Goal: Navigation & Orientation: Find specific page/section

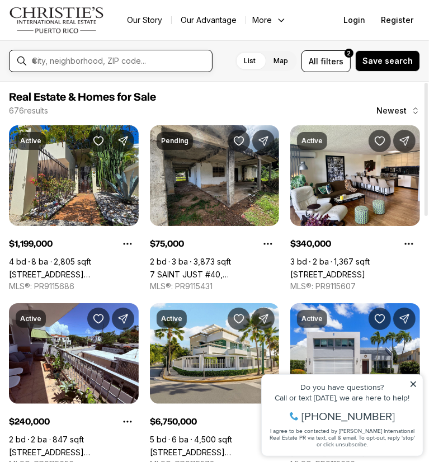
click at [111, 56] on input "text" at bounding box center [120, 61] width 176 height 10
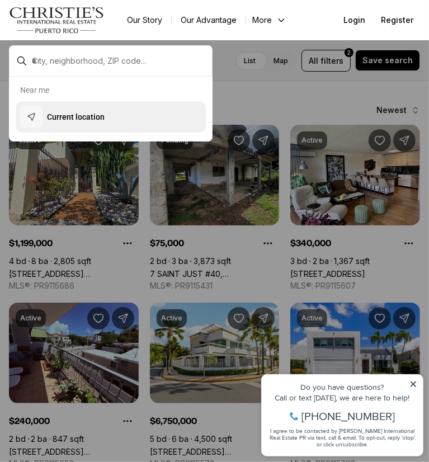
click at [115, 130] on button "Current location" at bounding box center [111, 116] width 190 height 31
click at [149, 119] on button "Current location" at bounding box center [111, 116] width 190 height 31
click at [150, 119] on button "Current location" at bounding box center [111, 116] width 190 height 31
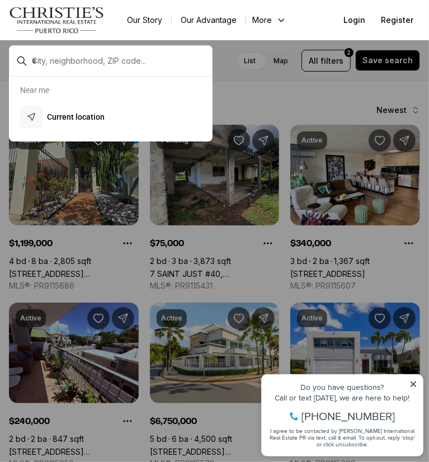
click at [415, 382] on icon at bounding box center [413, 384] width 8 height 8
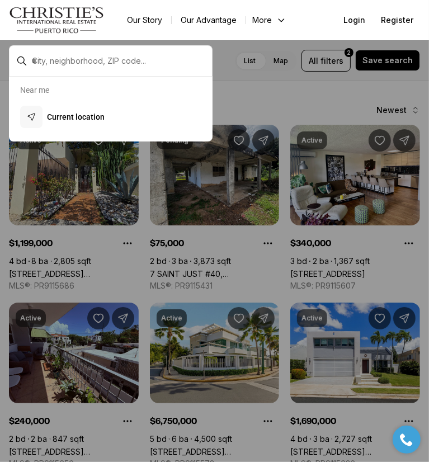
click at [132, 52] on div at bounding box center [119, 60] width 185 height 19
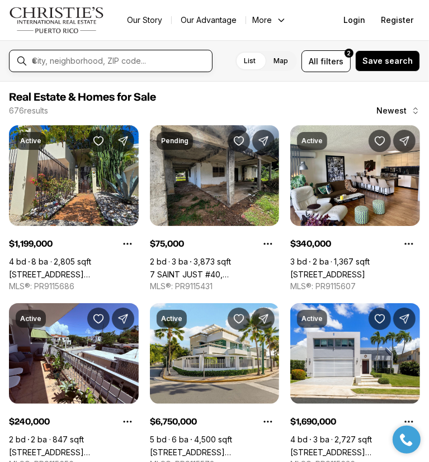
click at [132, 58] on input "text" at bounding box center [120, 61] width 176 height 10
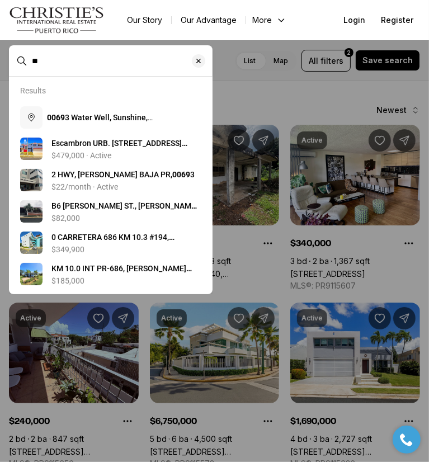
type input "*"
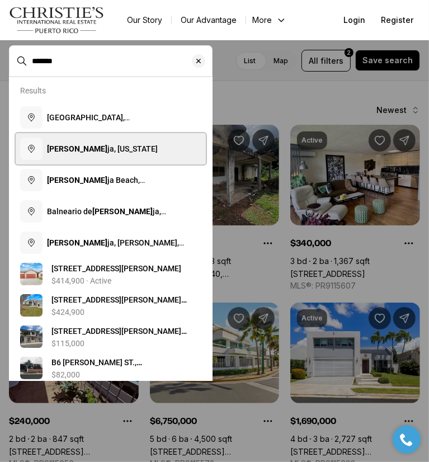
click at [153, 158] on button "[PERSON_NAME] ja, [US_STATE]" at bounding box center [111, 148] width 190 height 31
type input "**********"
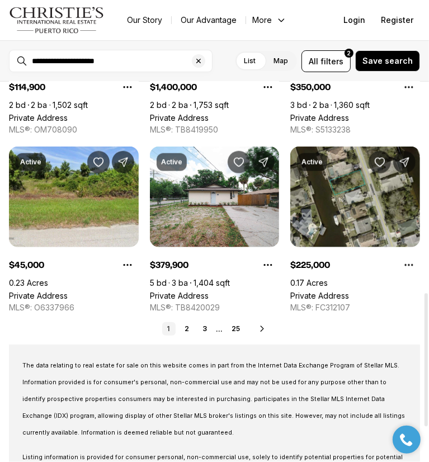
scroll to position [700, 0]
